Goal: Task Accomplishment & Management: Use online tool/utility

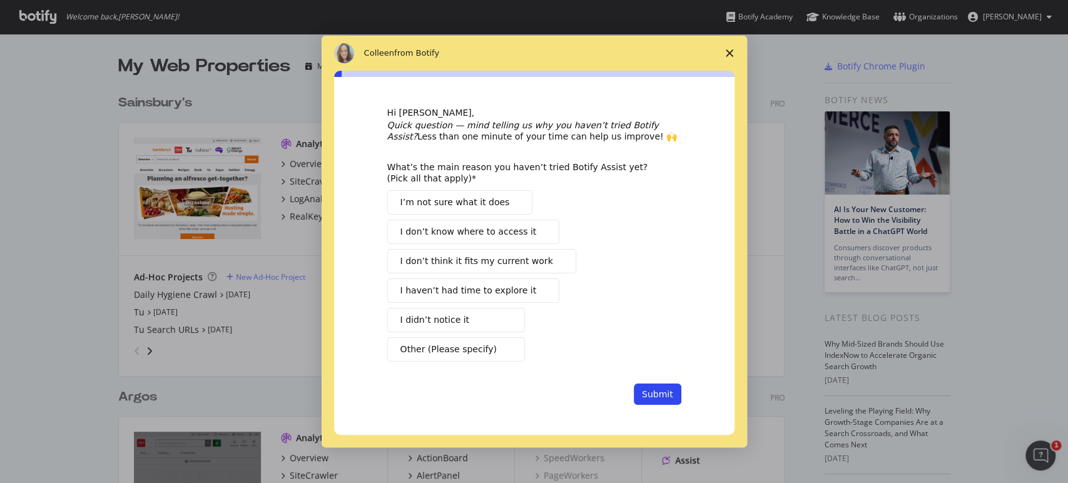
click at [731, 51] on polygon "Close survey" at bounding box center [729, 53] width 8 height 8
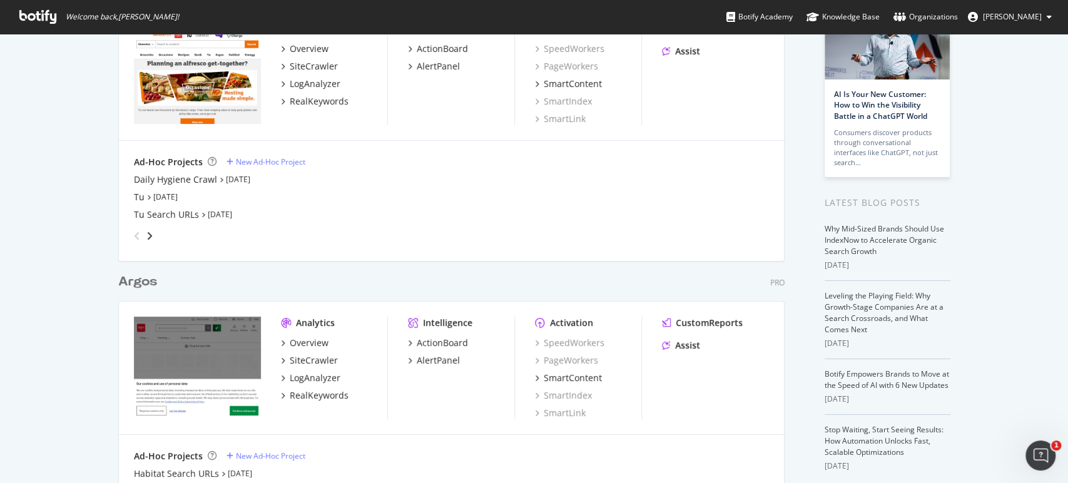
scroll to position [203, 0]
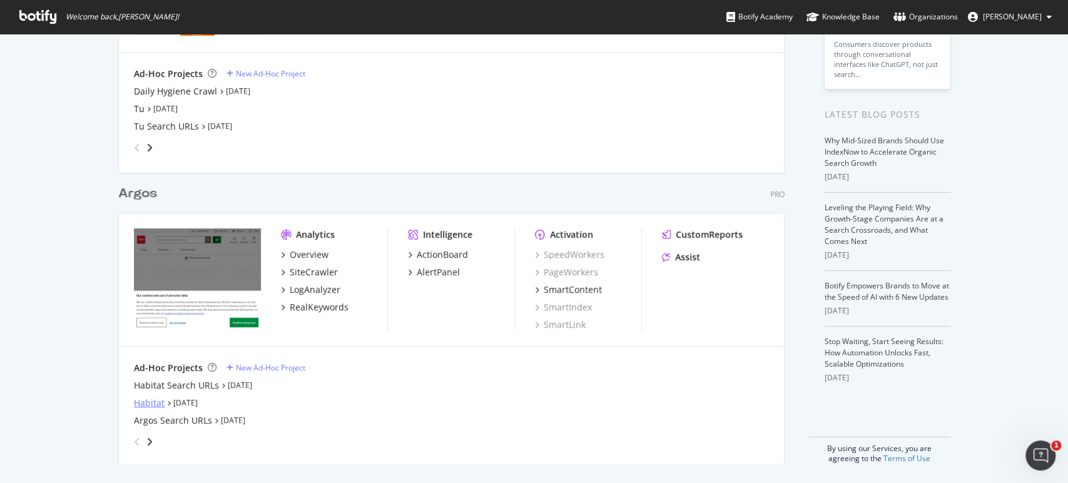
click at [154, 400] on div "Habitat" at bounding box center [149, 403] width 31 height 13
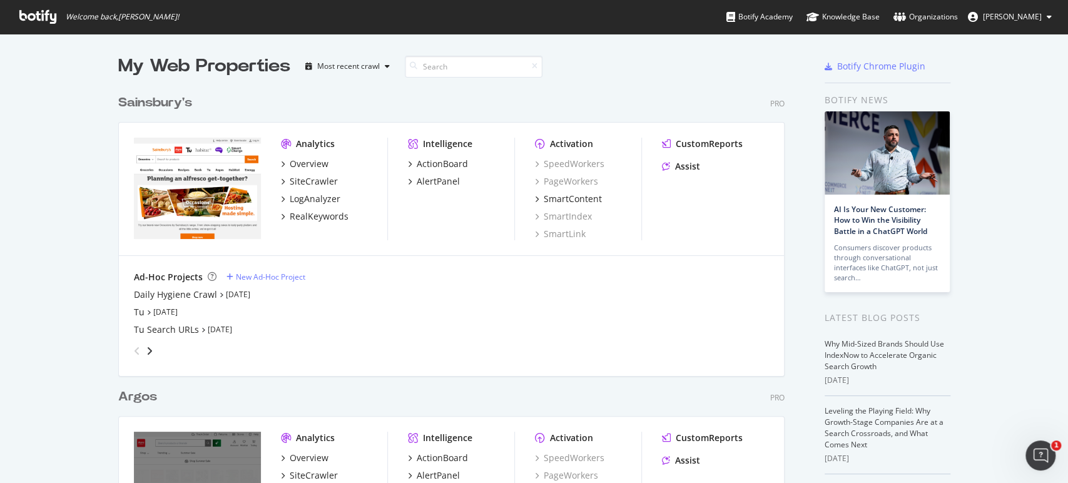
scroll to position [203, 0]
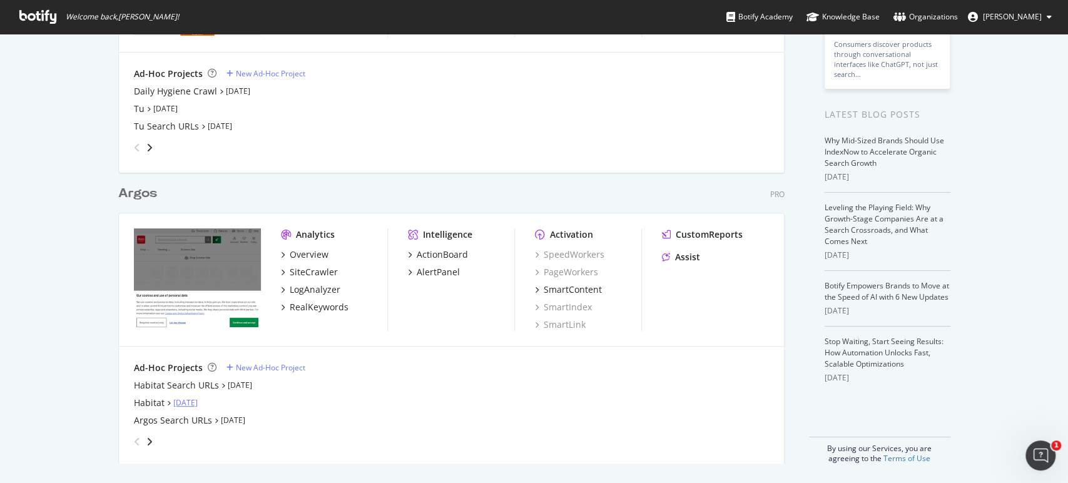
click at [190, 407] on link "[DATE]" at bounding box center [185, 402] width 24 height 11
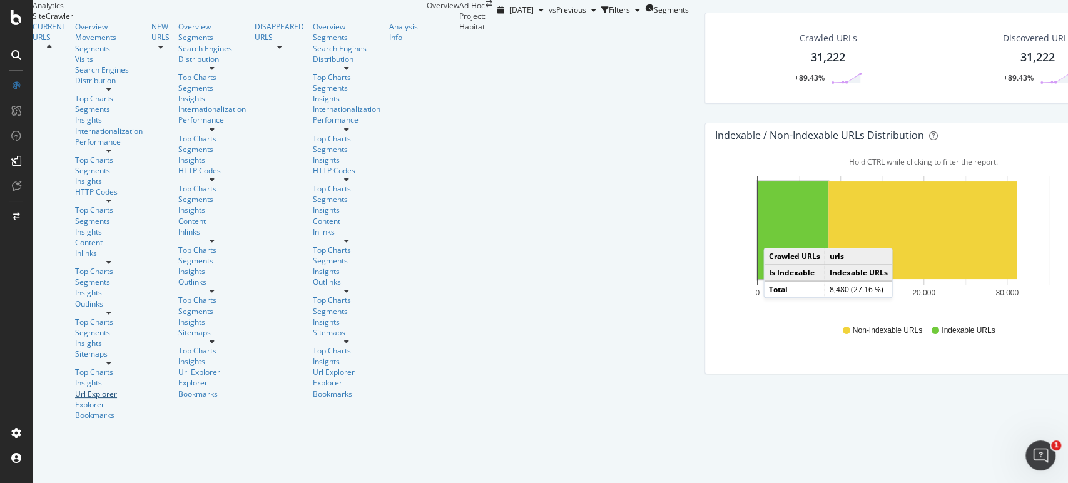
click at [75, 388] on div "Url Explorer" at bounding box center [109, 393] width 68 height 11
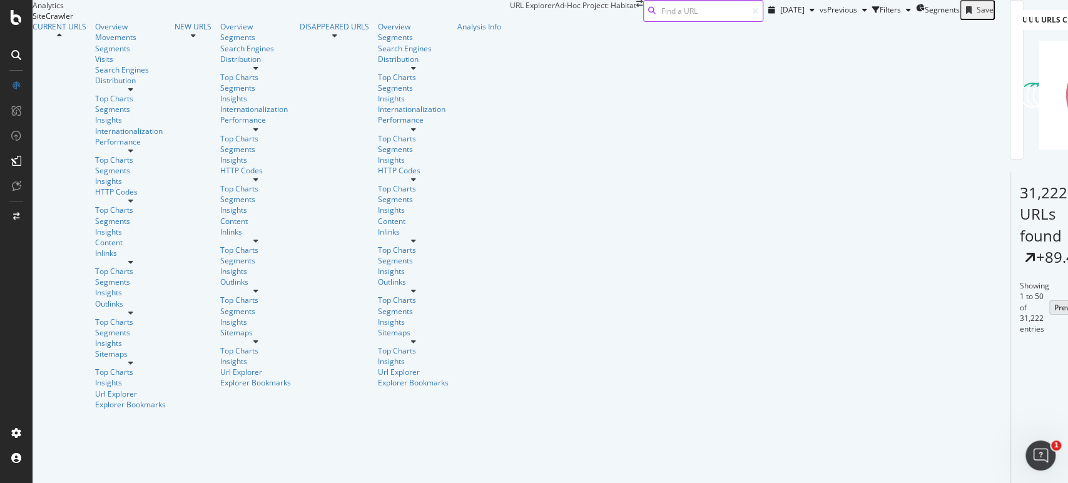
scroll to position [139, 0]
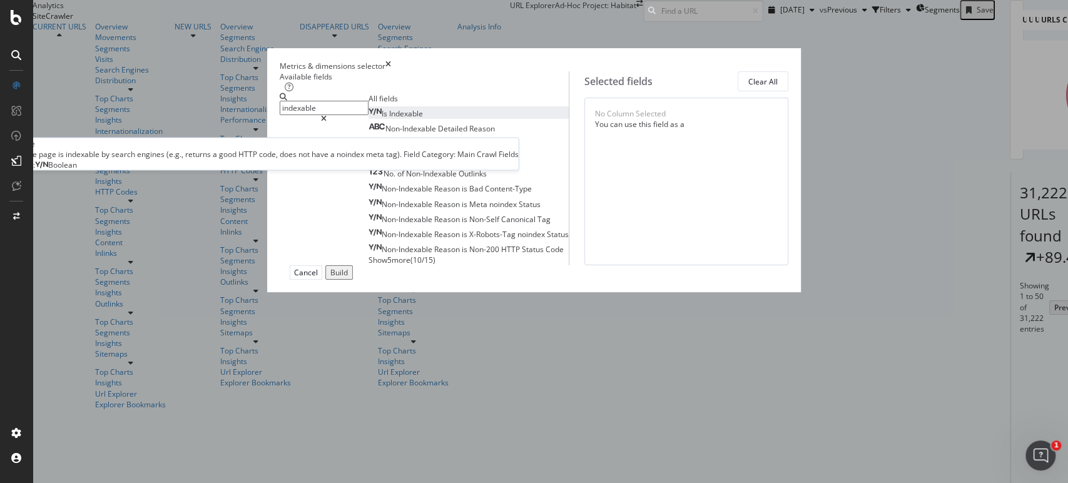
type input "indexable"
click at [389, 119] on span "Indexable" at bounding box center [406, 113] width 34 height 11
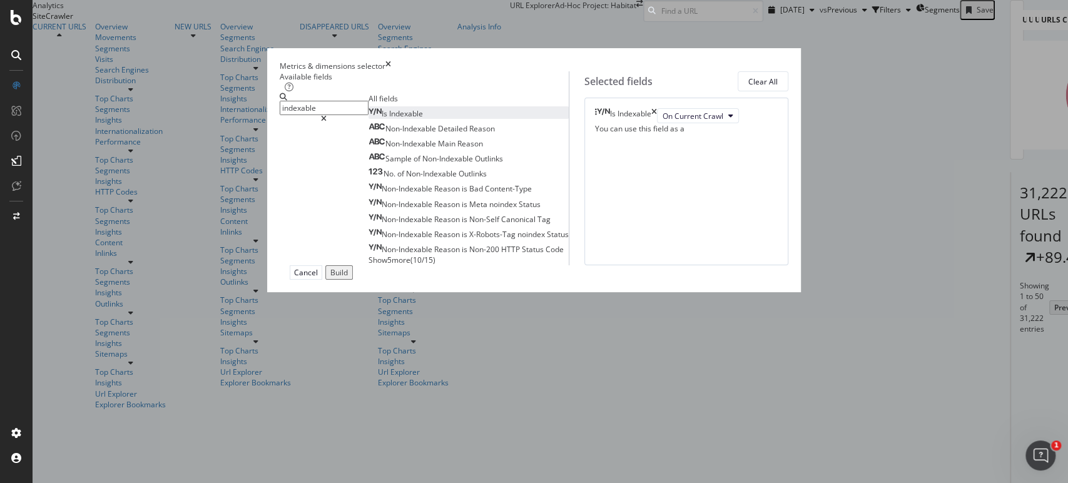
click at [353, 280] on button "Build" at bounding box center [339, 272] width 28 height 14
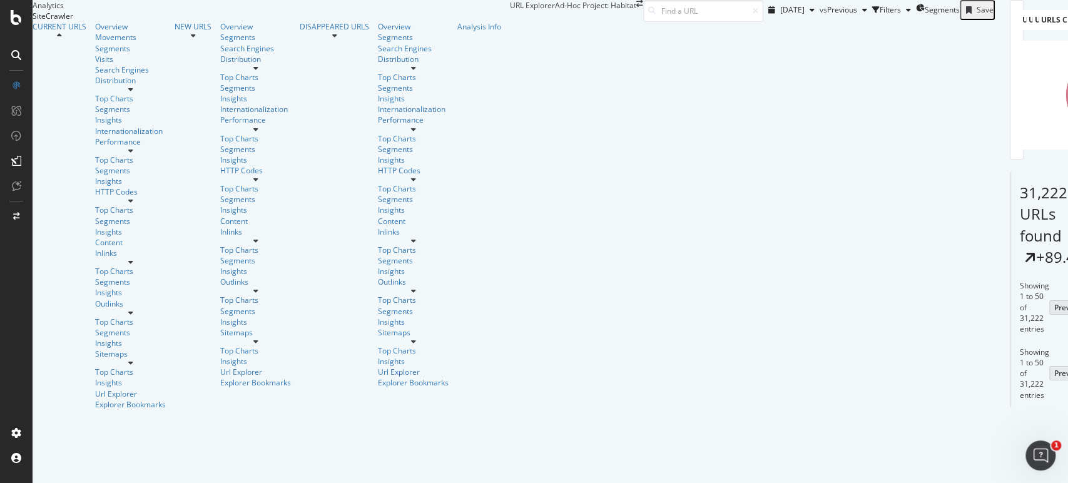
scroll to position [1, 0]
click at [872, 14] on icon "button" at bounding box center [876, 10] width 8 height 8
click at [785, 33] on div "Add Filter" at bounding box center [801, 27] width 33 height 11
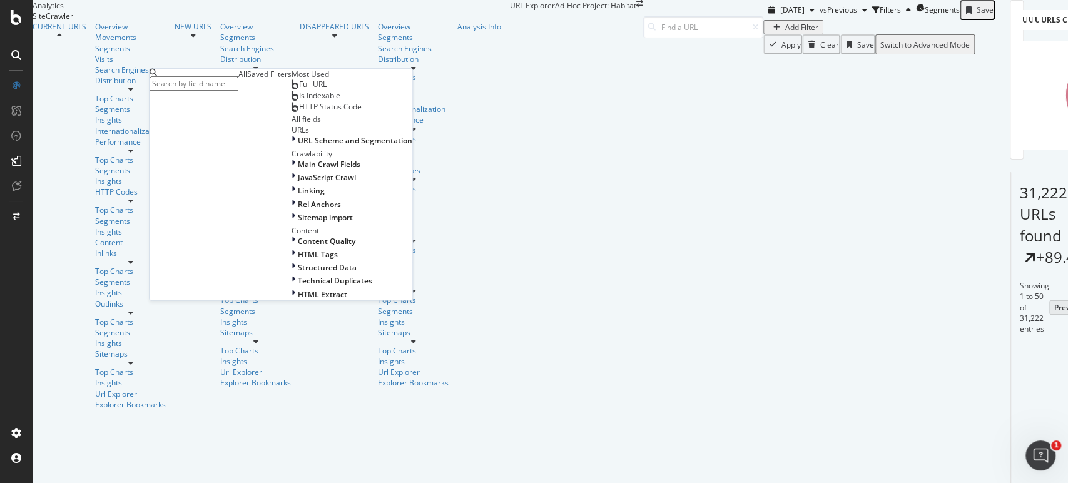
click at [299, 101] on span "Is Indexable" at bounding box center [319, 96] width 41 height 11
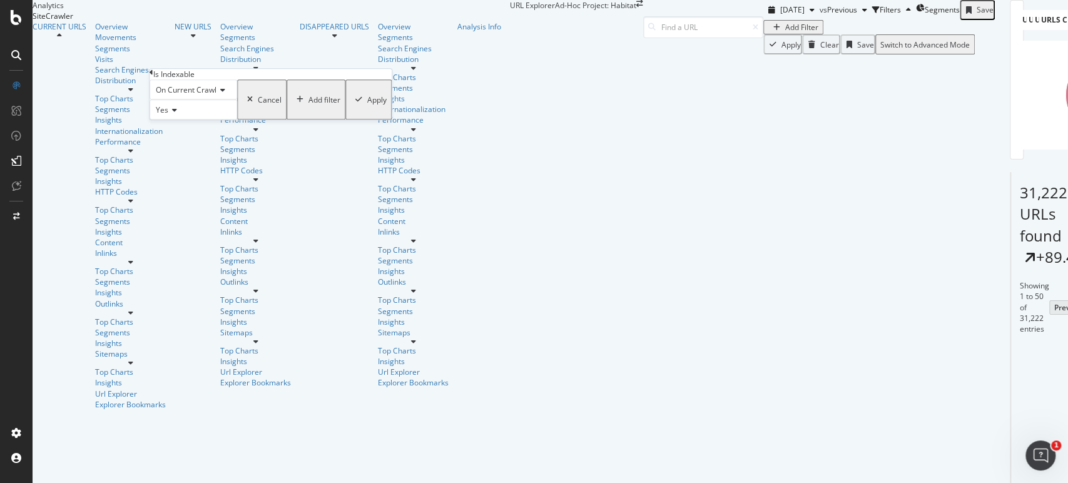
click at [367, 105] on div "Apply" at bounding box center [376, 99] width 19 height 11
